Goal: Find specific page/section: Find specific page/section

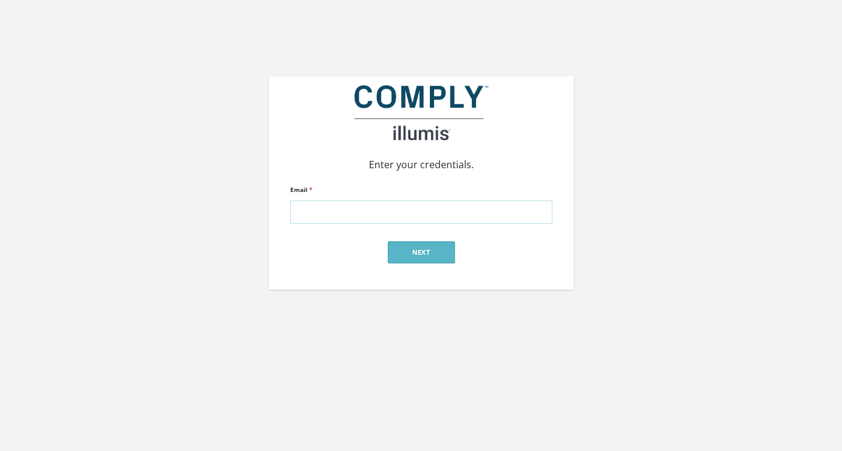
type input "[PERSON_NAME][EMAIL_ADDRESS][DOMAIN_NAME]"
click input "submit" at bounding box center [0, 0] width 0 height 0
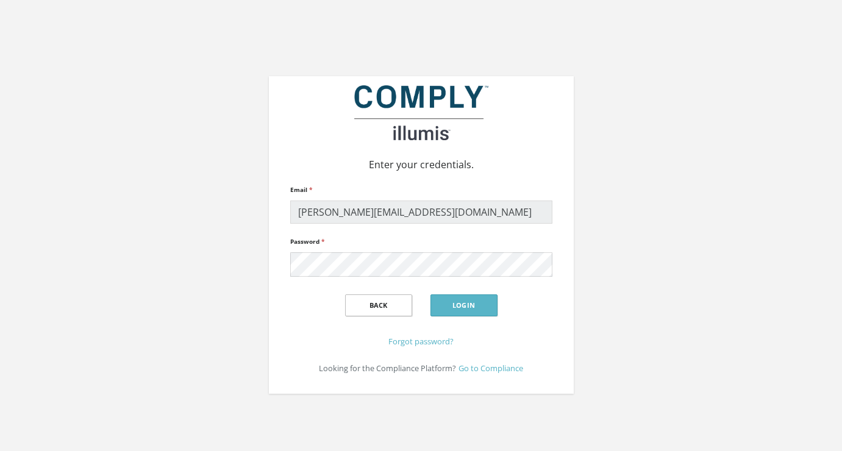
click input "submit" at bounding box center [0, 0] width 0 height 0
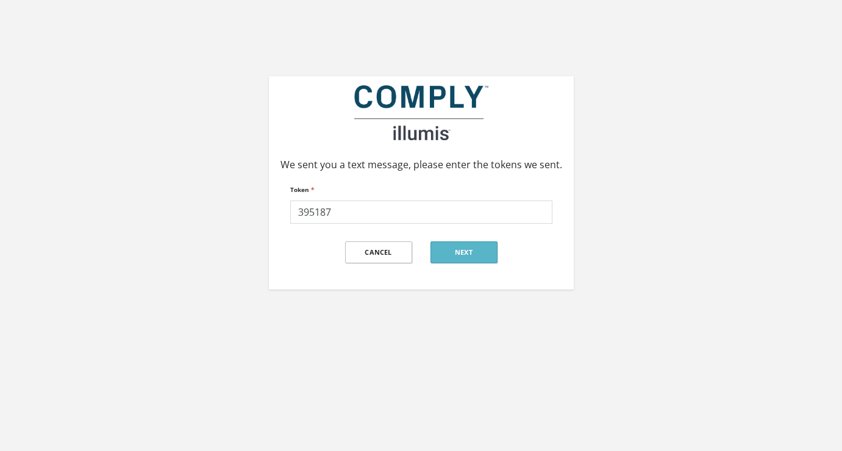
type input "395187"
click input "submit" at bounding box center [0, 0] width 0 height 0
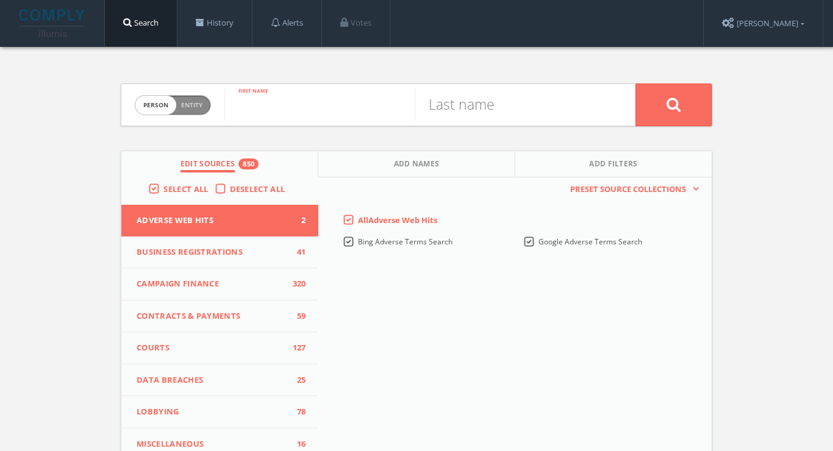
click at [301, 113] on input "text" at bounding box center [319, 105] width 190 height 32
type input "[PERSON_NAME]"
type input "addo"
click at [673, 104] on button at bounding box center [674, 105] width 76 height 43
